Goal: Information Seeking & Learning: Learn about a topic

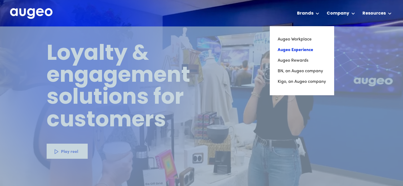
click at [305, 51] on link "Augeo Experience" at bounding box center [302, 50] width 48 height 11
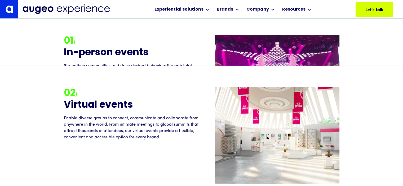
scroll to position [614, 0]
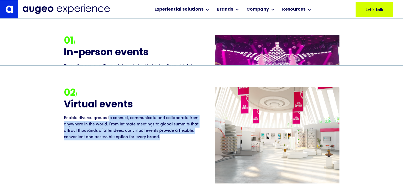
drag, startPoint x: 112, startPoint y: 117, endPoint x: 166, endPoint y: 144, distance: 60.9
click at [166, 144] on div "02 / Virtual events Enable diverse groups to connect, communicate and collabora…" at bounding box center [202, 135] width 276 height 97
drag, startPoint x: 153, startPoint y: 136, endPoint x: 55, endPoint y: 118, distance: 99.6
click at [55, 118] on div "02 / Virtual events Enable diverse groups to connect, communicate and collabora…" at bounding box center [202, 135] width 310 height 97
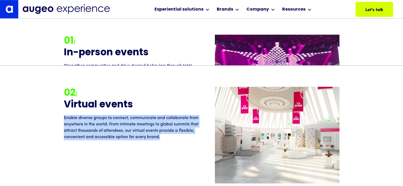
click at [151, 142] on div "02 / Virtual events Enable diverse groups to connect, communicate and collabora…" at bounding box center [202, 135] width 276 height 97
drag, startPoint x: 167, startPoint y: 137, endPoint x: 60, endPoint y: 119, distance: 107.7
click at [57, 121] on div "02 / Virtual events Enable diverse groups to connect, communicate and collabora…" at bounding box center [202, 135] width 310 height 97
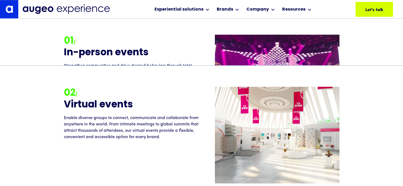
click at [102, 114] on div "02 / Virtual events" at bounding box center [133, 101] width 138 height 28
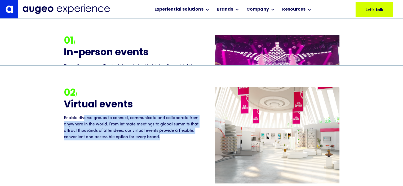
drag, startPoint x: 87, startPoint y: 118, endPoint x: 166, endPoint y: 134, distance: 81.4
click at [166, 134] on p "Enable diverse groups to connect, communicate and collaborate from anywhere in …" at bounding box center [133, 127] width 138 height 25
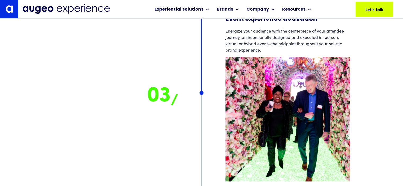
scroll to position [3258, 0]
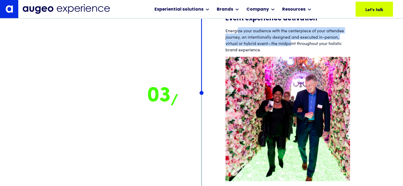
drag, startPoint x: 239, startPoint y: 35, endPoint x: 303, endPoint y: 53, distance: 66.1
click at [300, 53] on div "Energize your audience with the centerpiece of your attendee journey, an intent…" at bounding box center [287, 39] width 125 height 25
click at [303, 53] on div "Energize your audience with the centerpiece of your attendee journey, an intent…" at bounding box center [287, 39] width 125 height 25
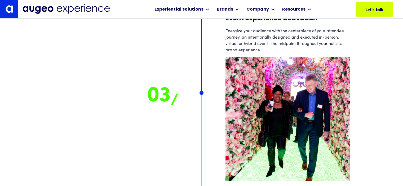
click at [364, 66] on div "Attendee journey Optimize & extend your momentum We map a comprehensive attende…" at bounding box center [201, 157] width 403 height 1346
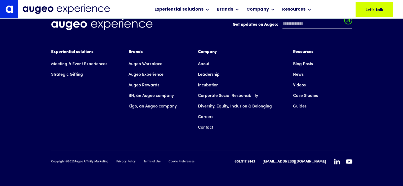
scroll to position [4481, 0]
